Goal: Understand site structure: Understand site structure

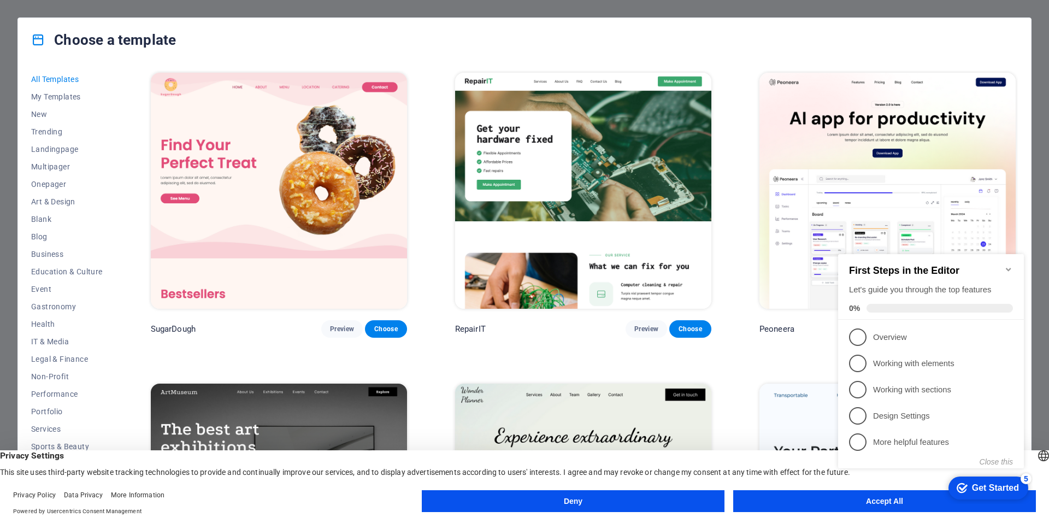
click at [1015, 263] on div "First Steps in the Editor Let's guide you through the top features 0%" at bounding box center [931, 287] width 186 height 66
click at [1011, 267] on icon "Minimize checklist" at bounding box center [1008, 269] width 9 height 9
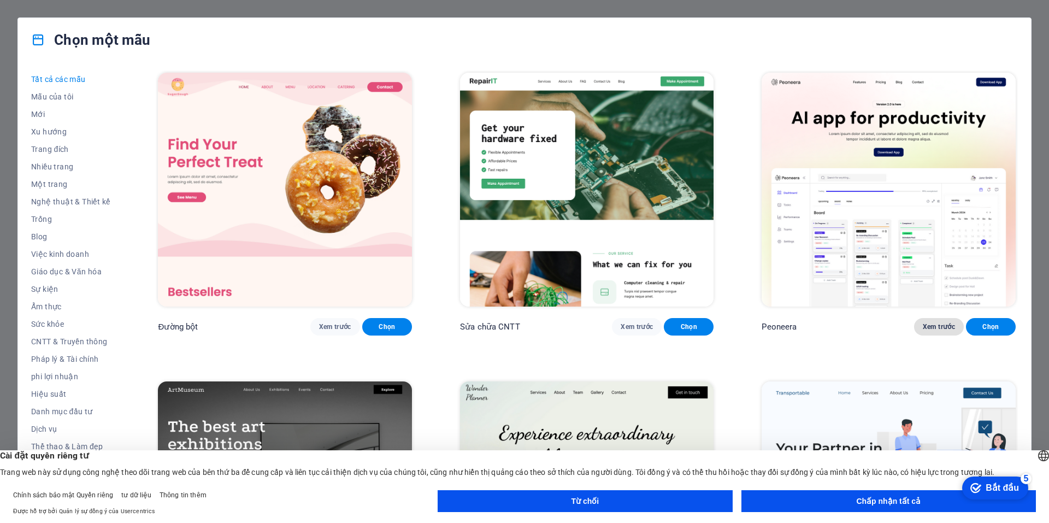
click at [938, 323] on font "Xem trước" at bounding box center [939, 327] width 32 height 8
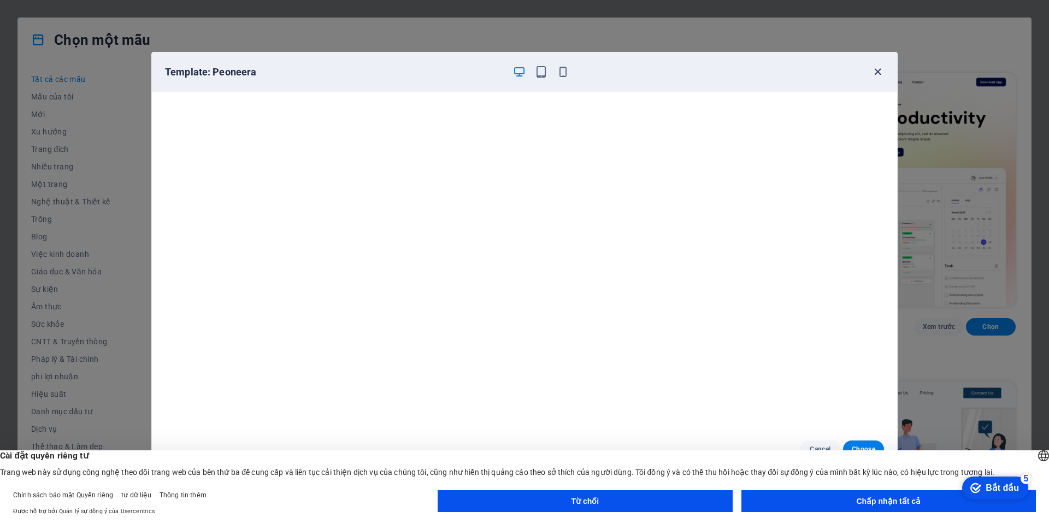
click at [875, 77] on icon "button" at bounding box center [878, 72] width 13 height 13
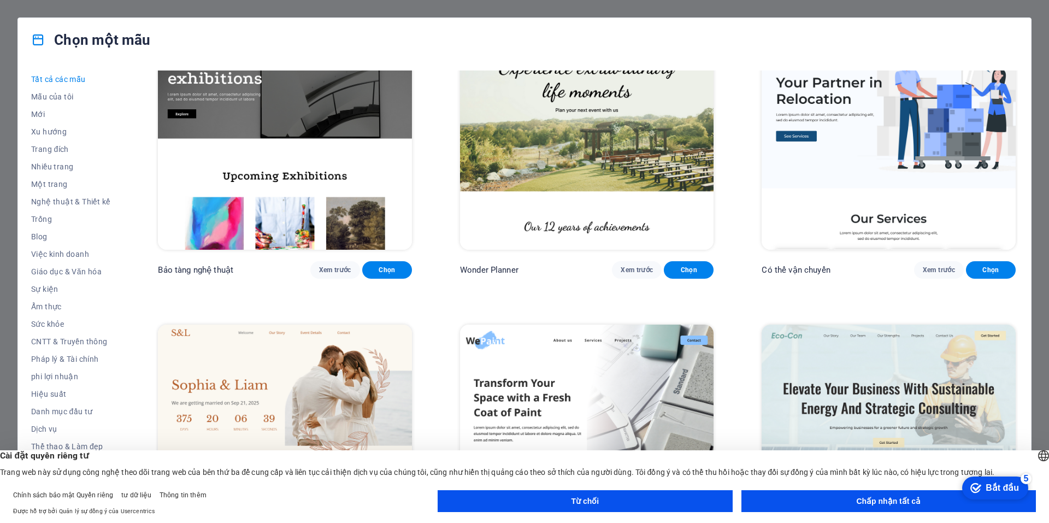
scroll to position [383, 0]
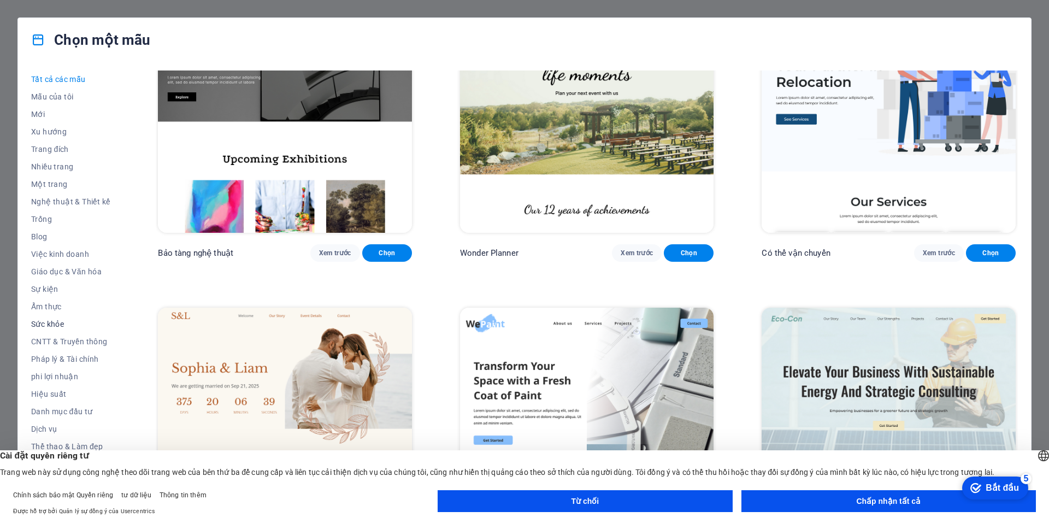
click at [60, 322] on font "Sức khỏe" at bounding box center [47, 324] width 33 height 9
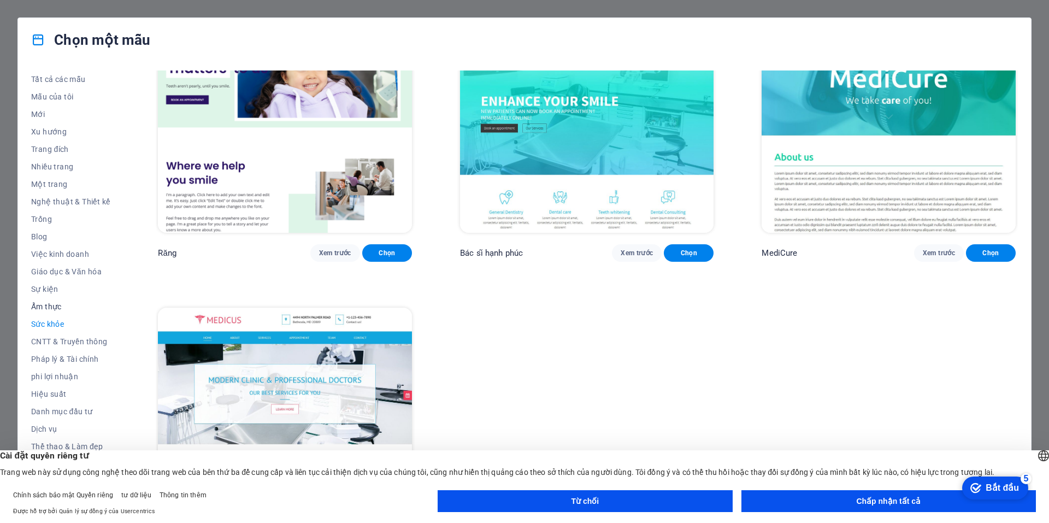
click at [62, 302] on span "Ẩm thực" at bounding box center [70, 306] width 79 height 9
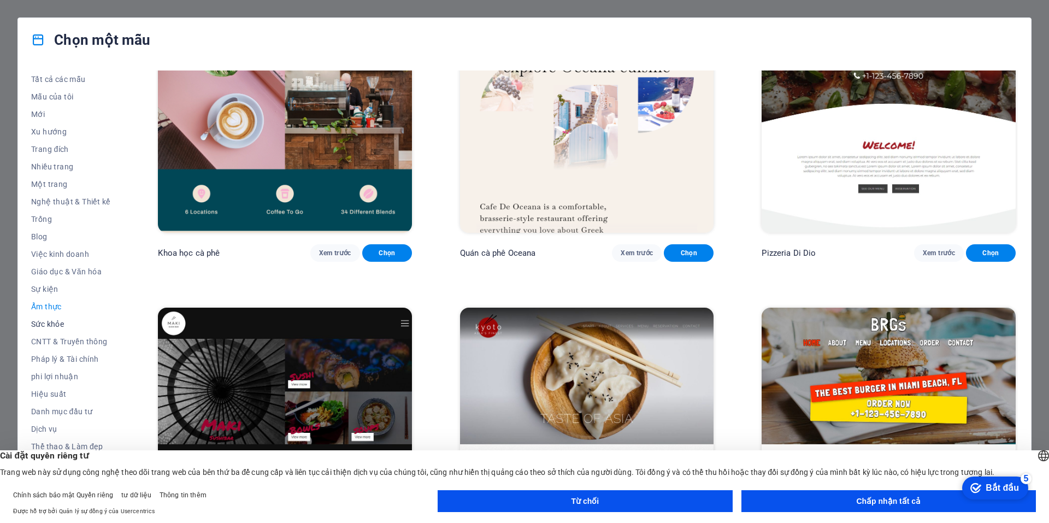
click at [63, 322] on font "Sức khỏe" at bounding box center [47, 324] width 33 height 9
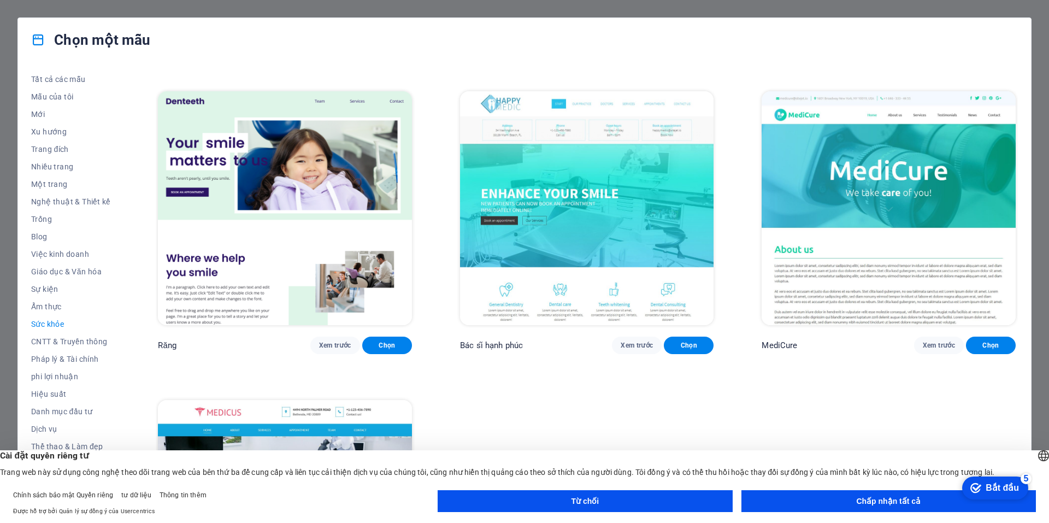
scroll to position [273, 0]
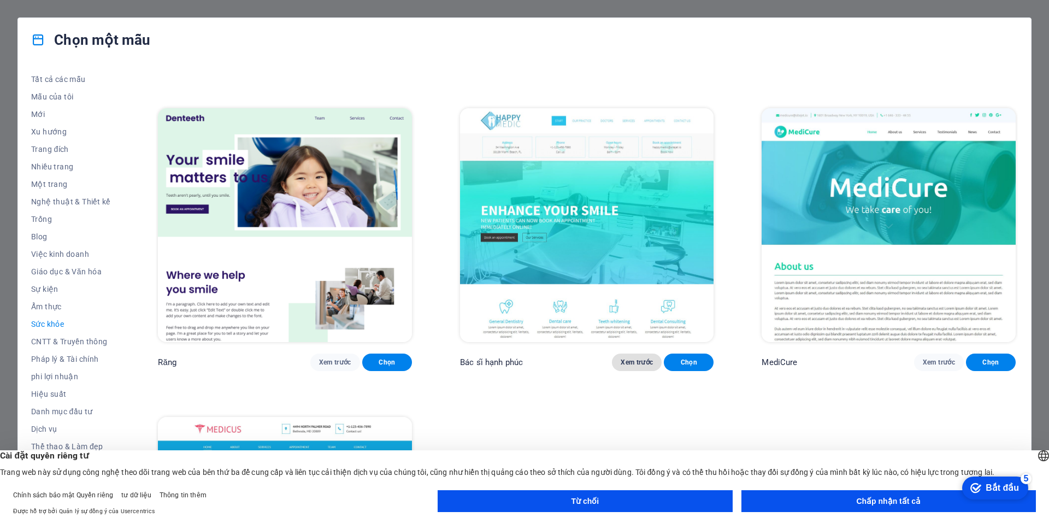
click at [645, 361] on font "Xem trước" at bounding box center [637, 362] width 32 height 8
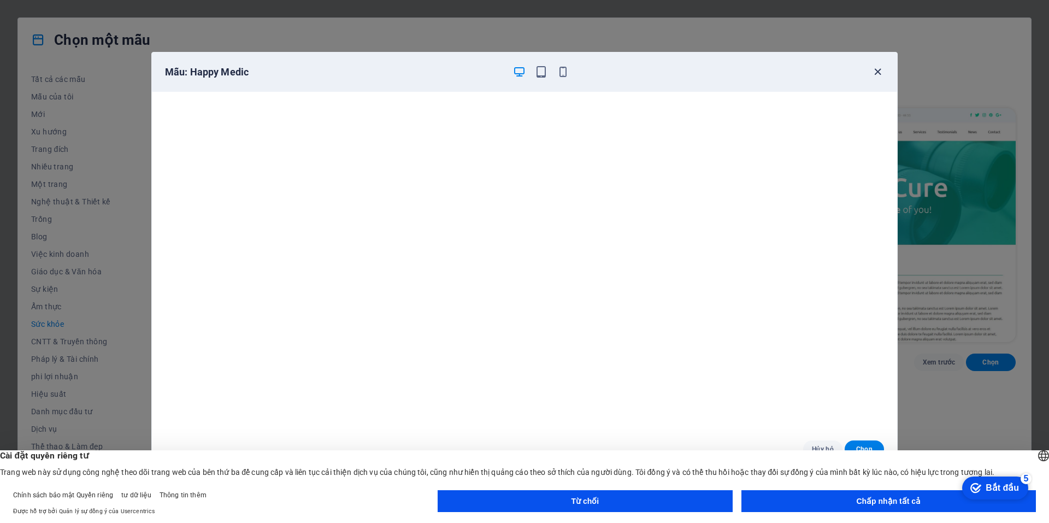
click at [878, 67] on icon "button" at bounding box center [878, 72] width 13 height 13
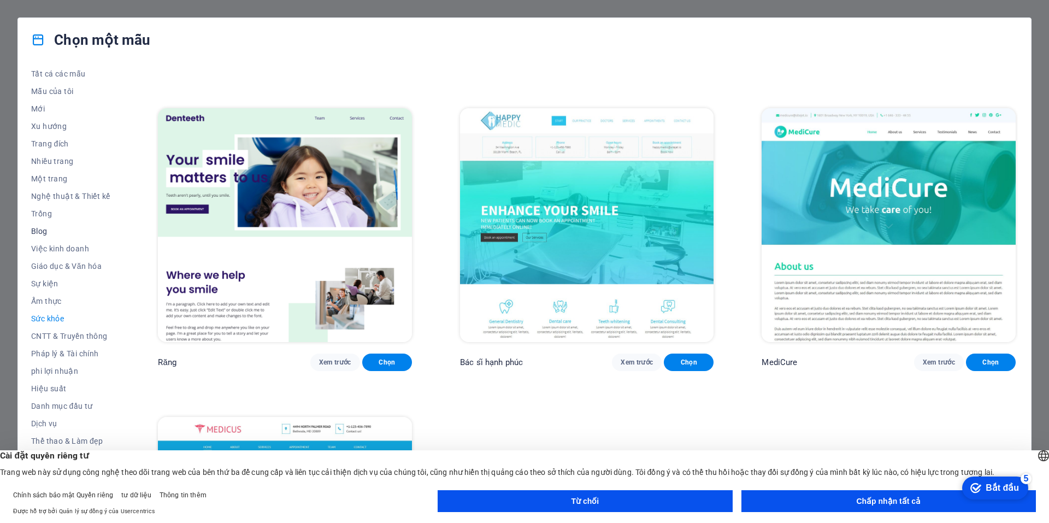
scroll to position [16, 0]
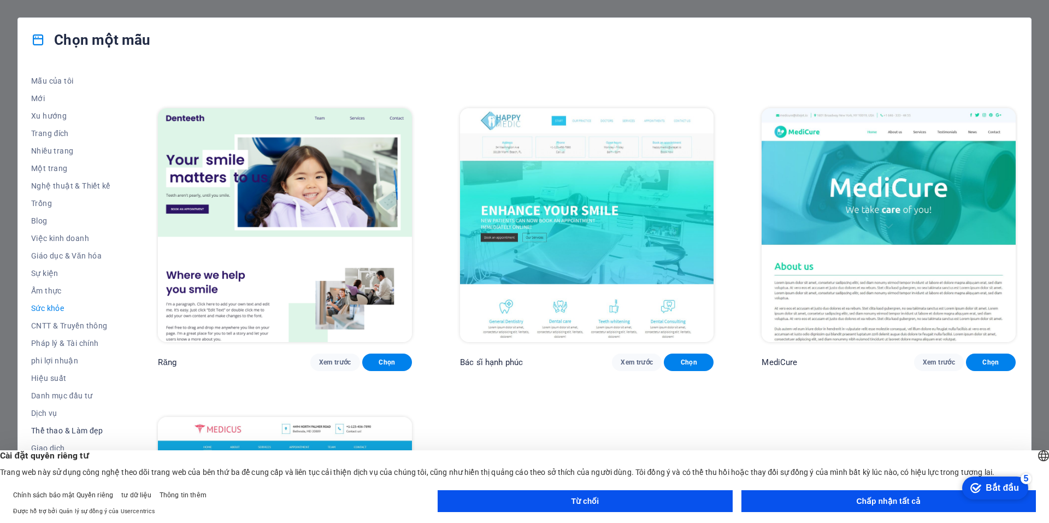
click at [54, 432] on font "Thể thao & Làm đẹp" at bounding box center [67, 430] width 72 height 9
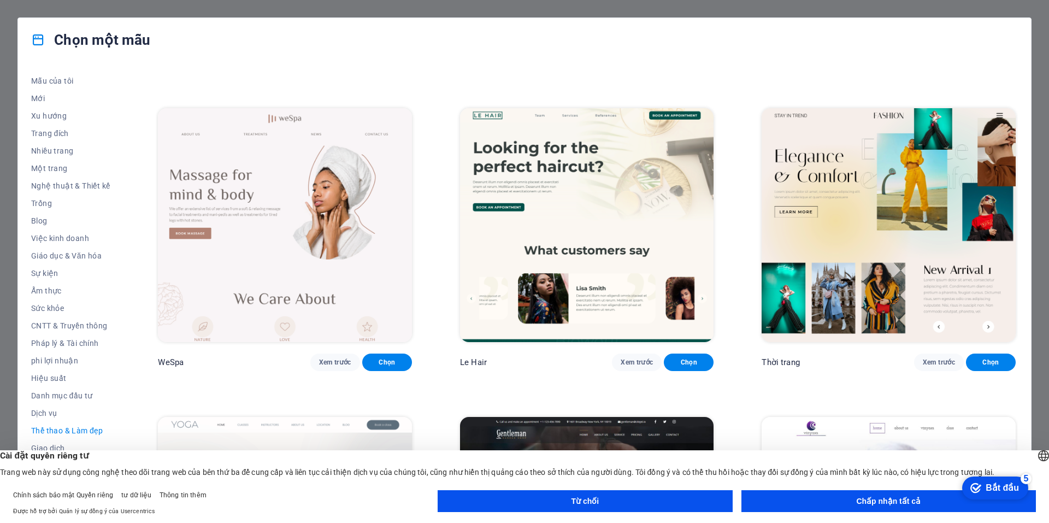
click at [607, 509] on button "Từ chối" at bounding box center [585, 501] width 295 height 22
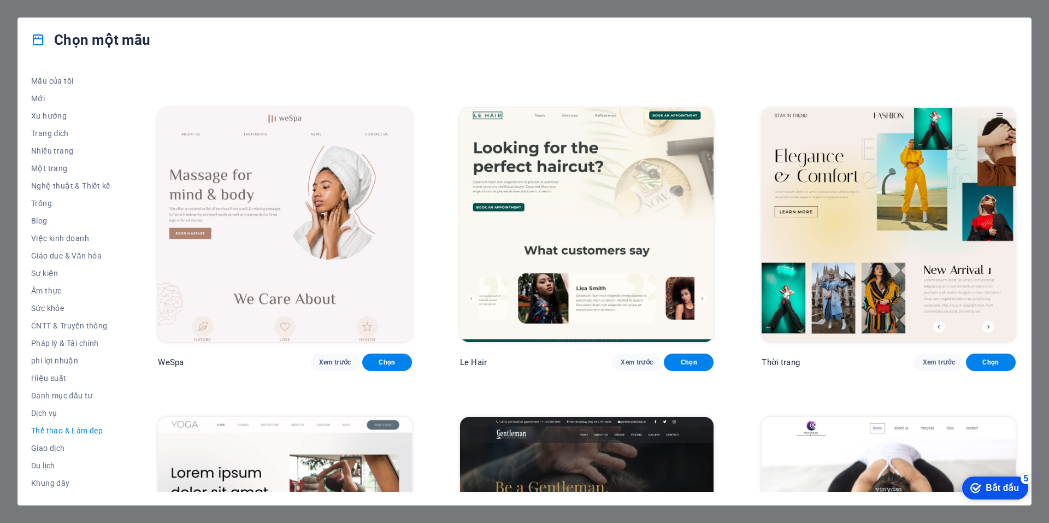
click at [944, 354] on button "Xem trước" at bounding box center [939, 362] width 50 height 17
